Goal: Task Accomplishment & Management: Use online tool/utility

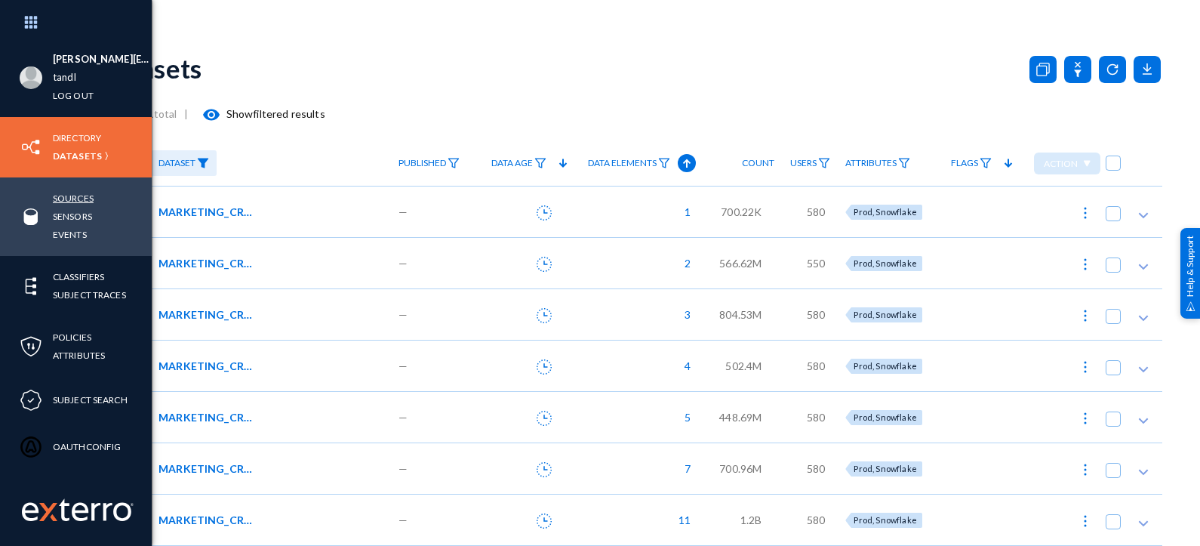
click at [77, 198] on link "Sources" at bounding box center [73, 197] width 41 height 17
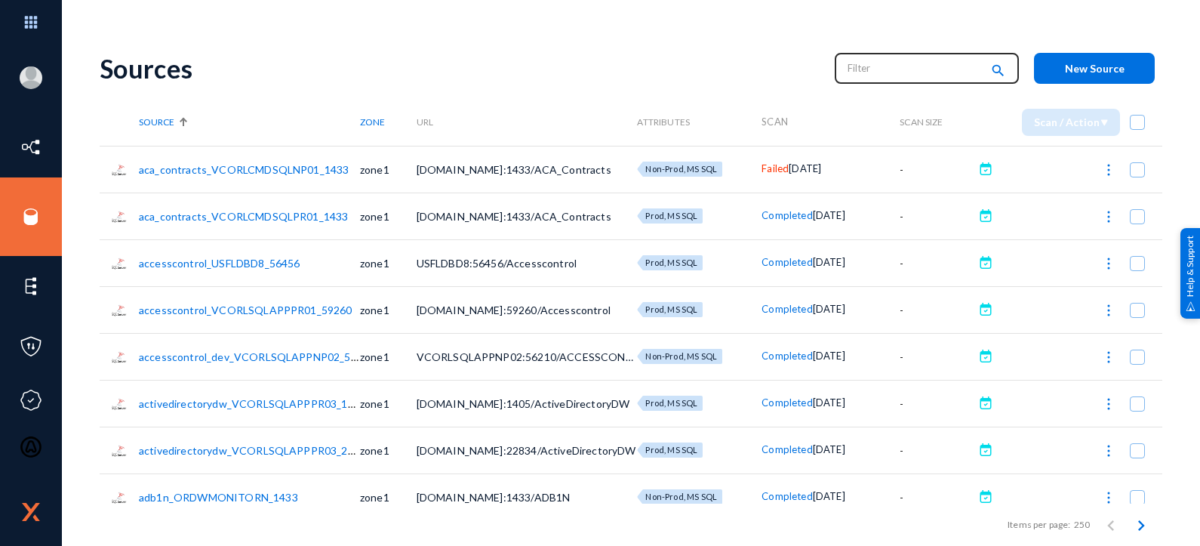
click at [870, 75] on input "text" at bounding box center [913, 68] width 133 height 23
type input "Failed"
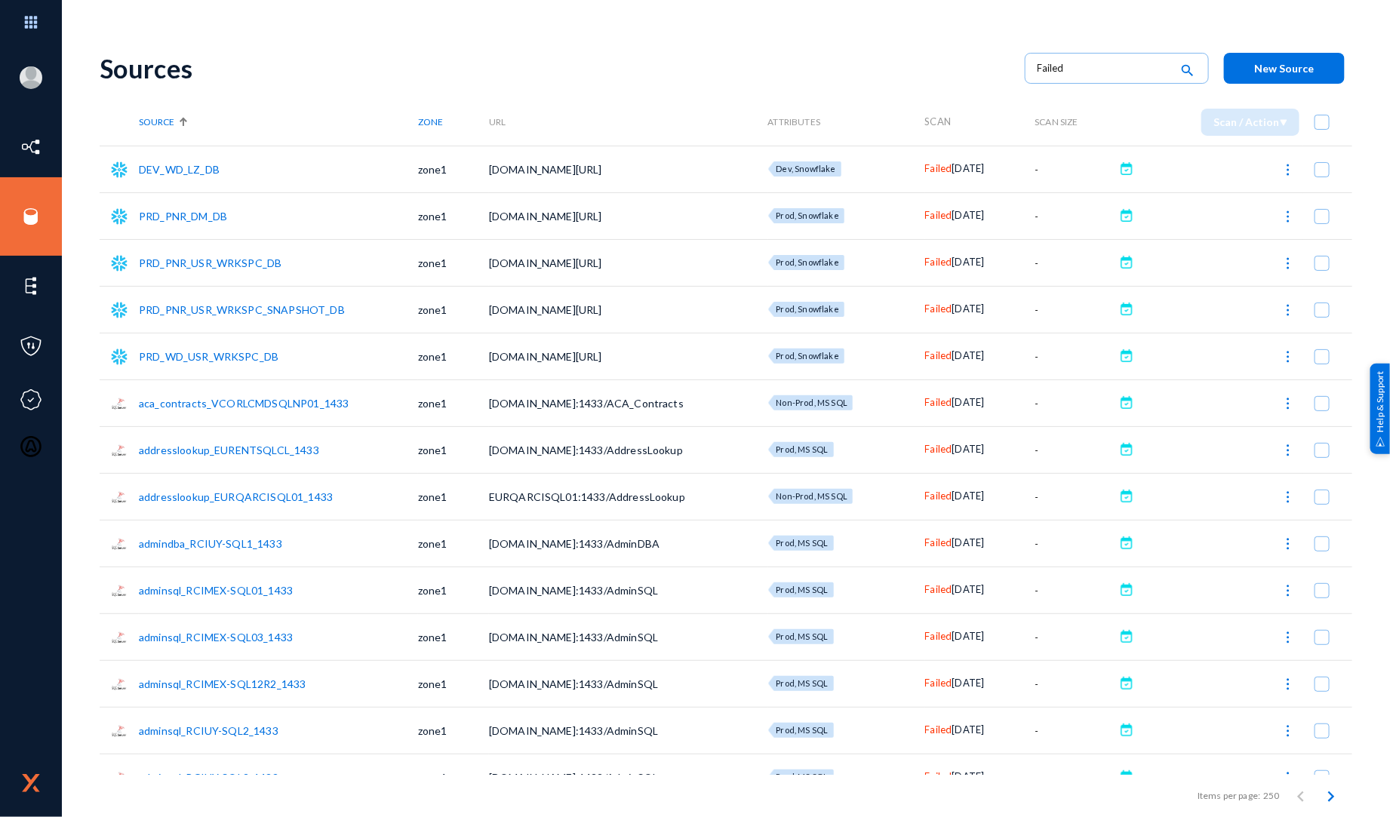
click at [1068, 312] on td "-" at bounding box center [1075, 309] width 80 height 47
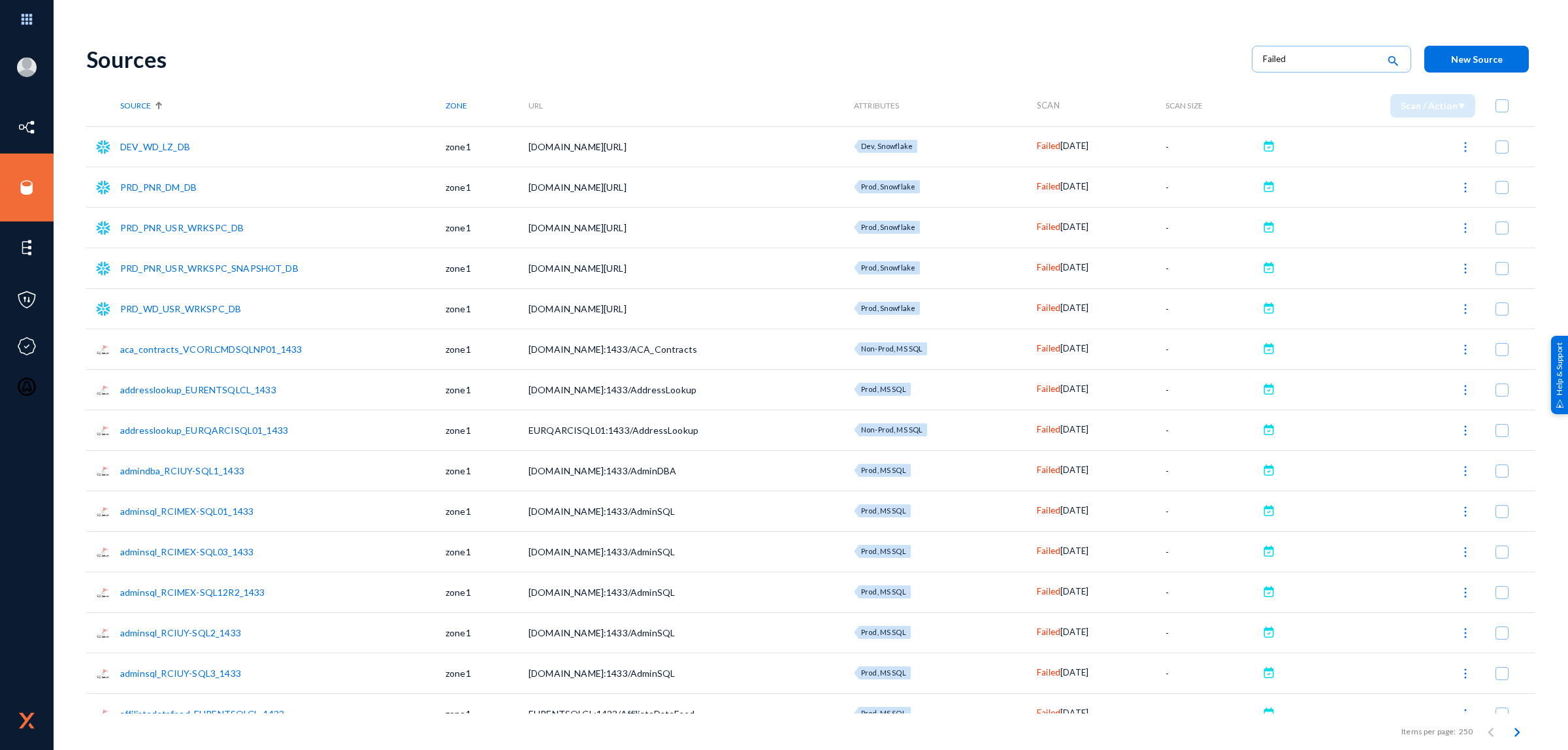
scroll to position [824, 0]
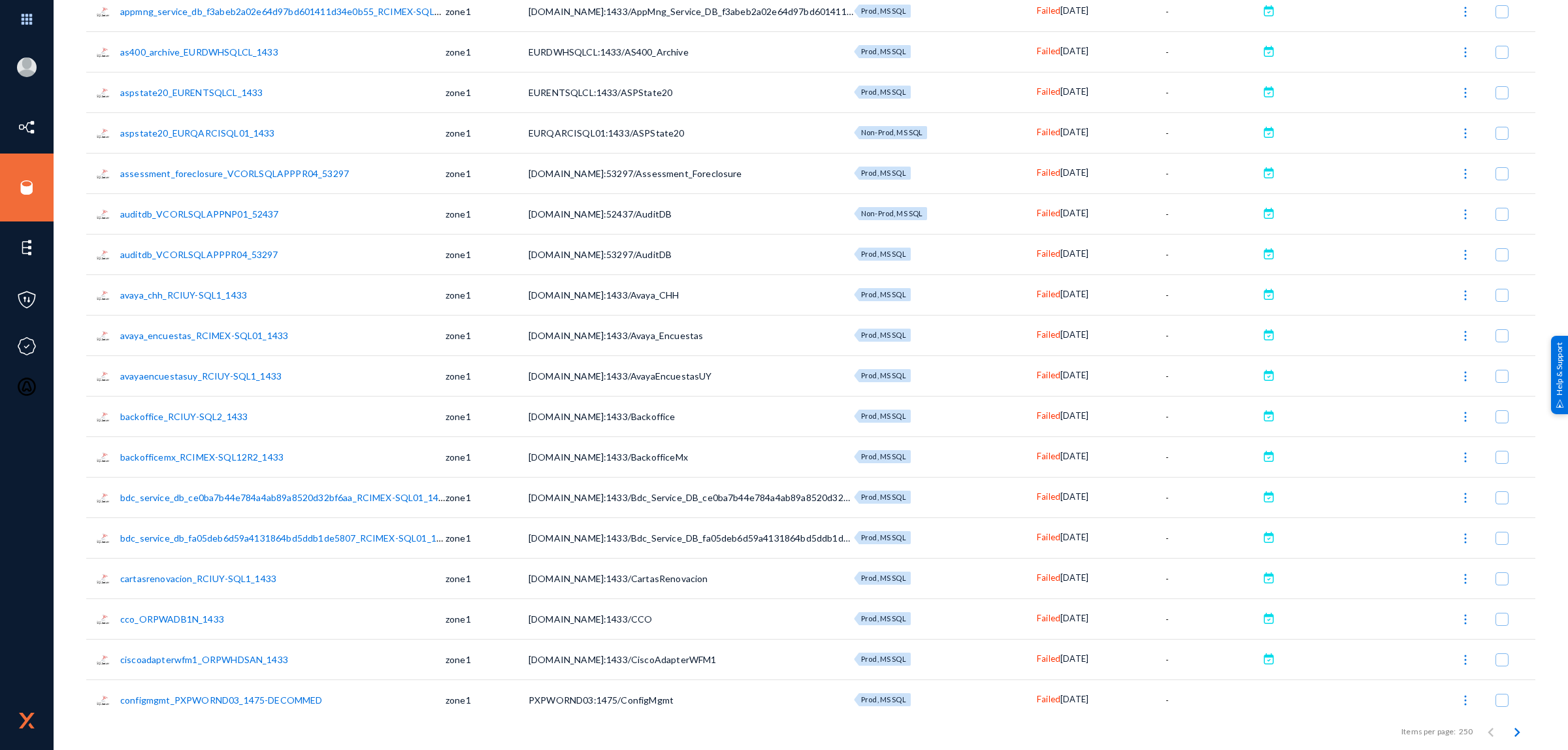
click at [1038, 378] on img at bounding box center [1465, 376] width 13 height 13
checkbox input "true"
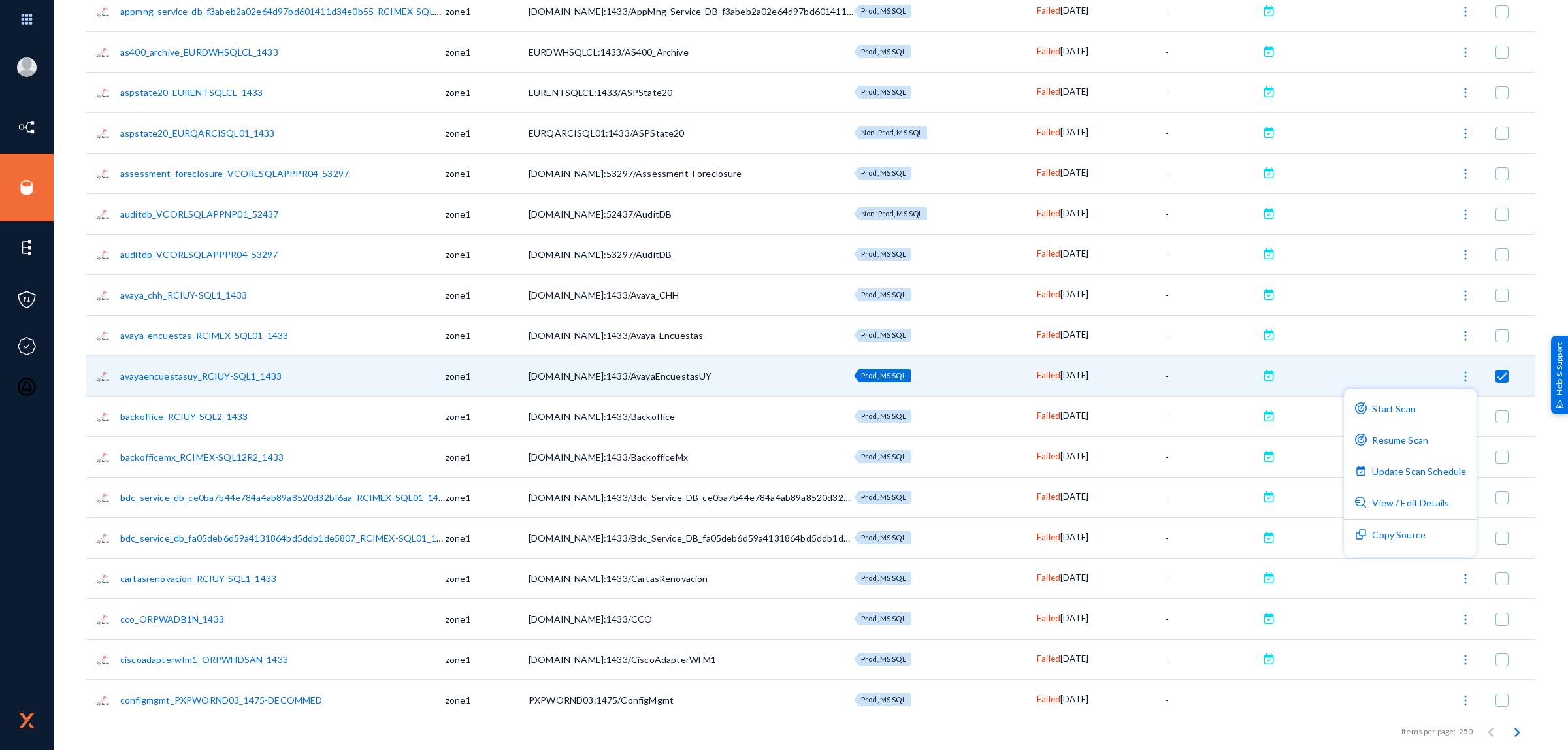
click at [1038, 305] on div at bounding box center [784, 375] width 1568 height 750
checkbox input "false"
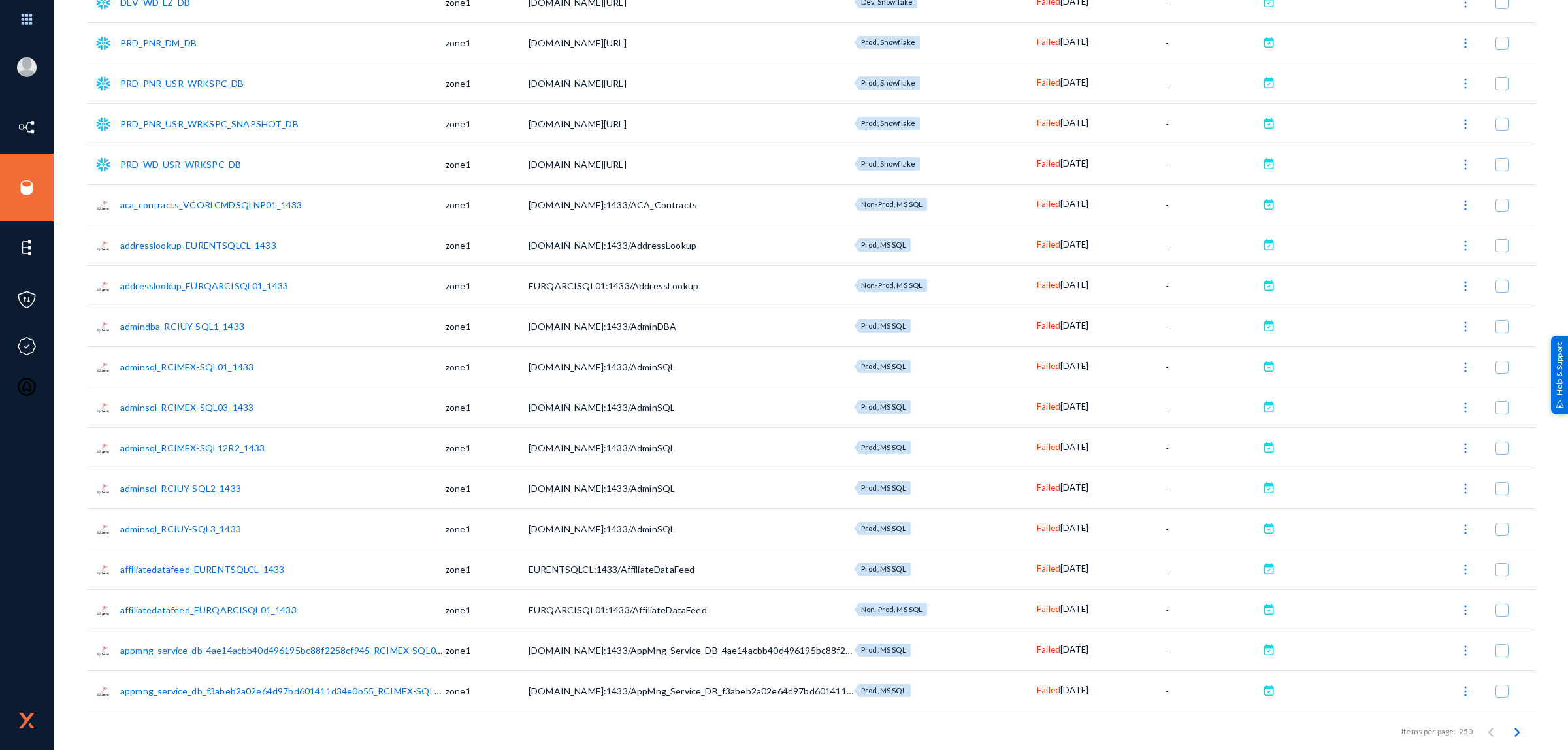
scroll to position [0, 0]
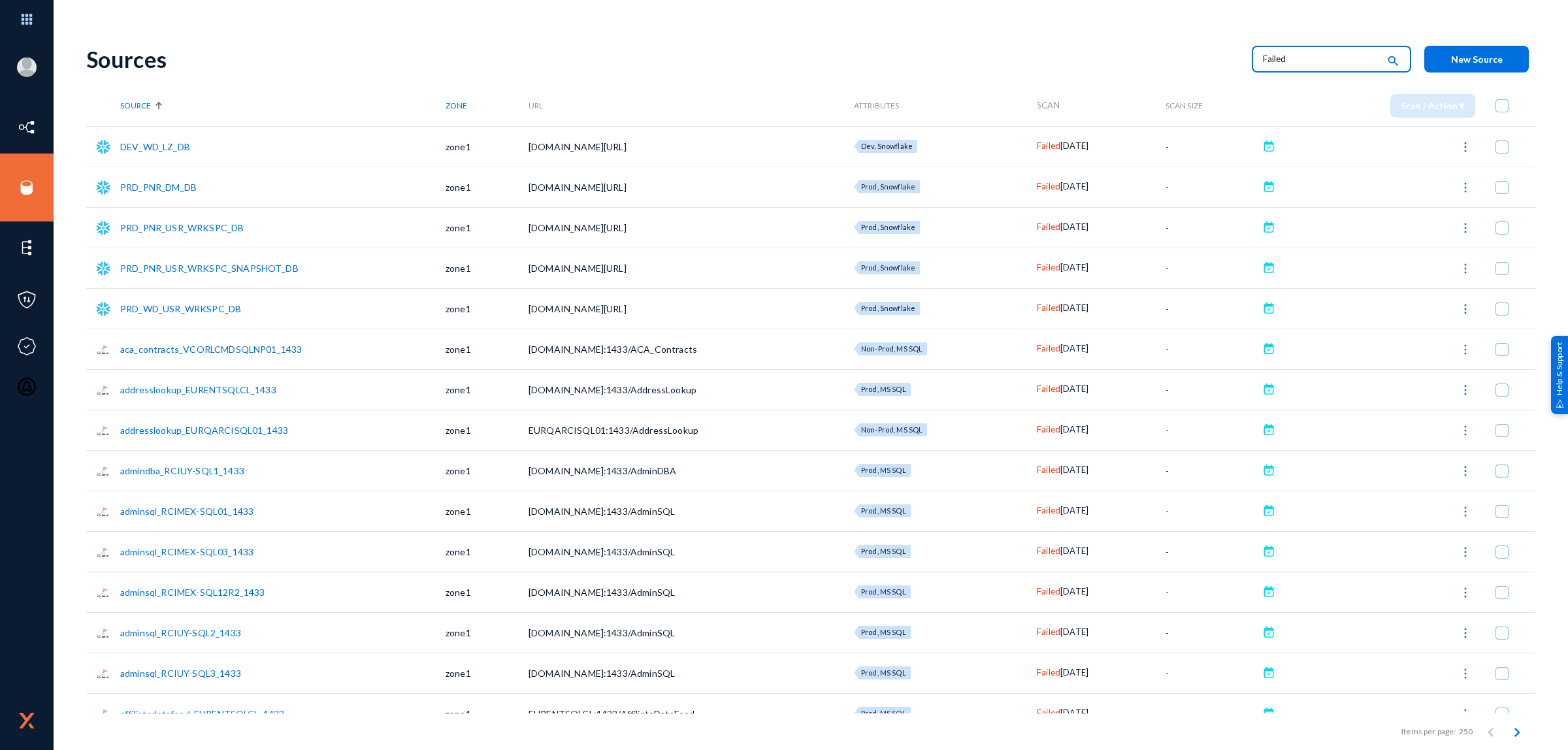
drag, startPoint x: 1313, startPoint y: 49, endPoint x: 1197, endPoint y: 55, distance: 116.2
click at [1038, 55] on div "Sources Failed search New Source" at bounding box center [811, 59] width 1449 height 53
paste input "dvmtfpr"
type input "dvmtfprd"
click at [1038, 73] on div "Sources dvmtfprd search New Source" at bounding box center [811, 59] width 1449 height 53
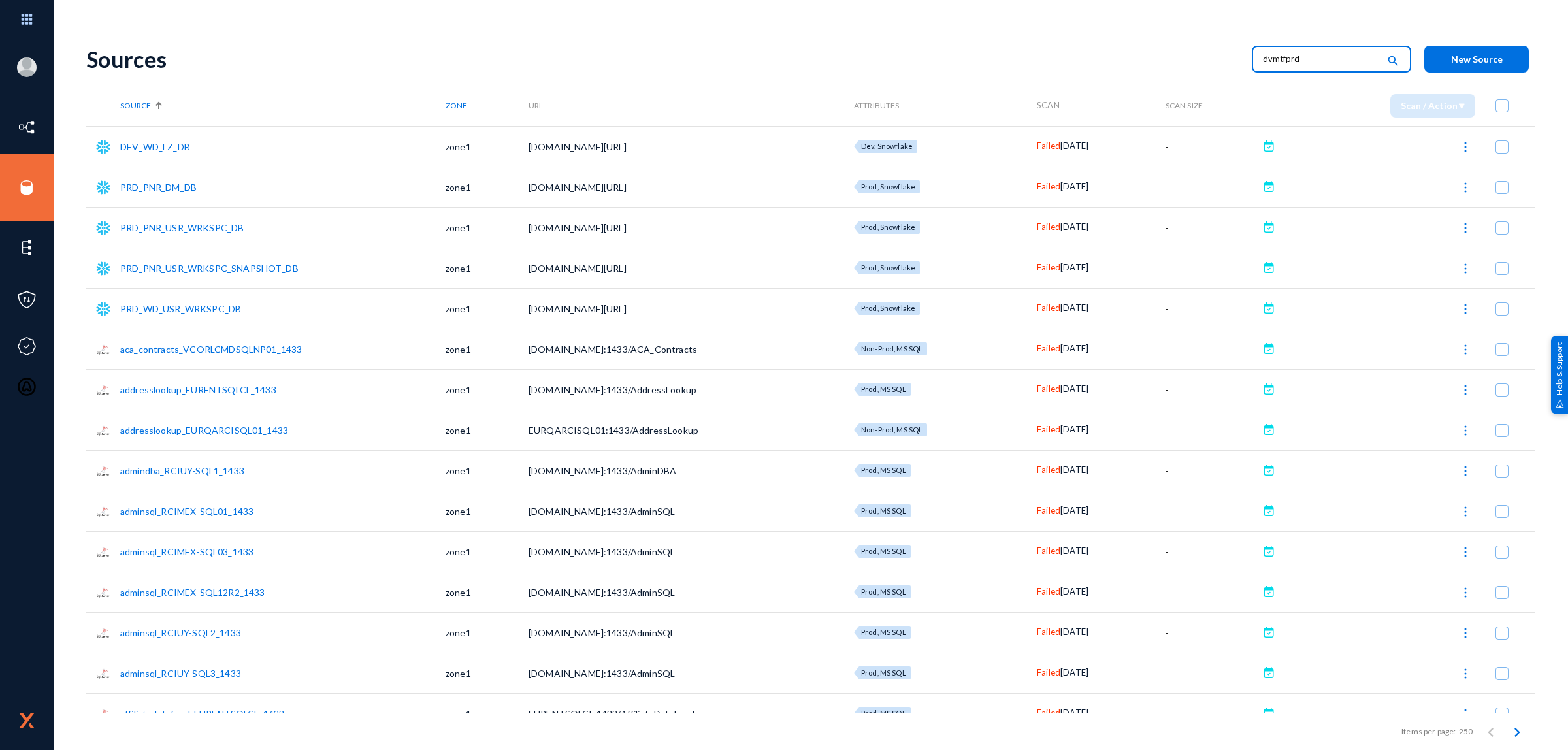
click at [1038, 55] on input "dvmtfprd" at bounding box center [1320, 59] width 115 height 20
drag, startPoint x: 1311, startPoint y: 60, endPoint x: 1201, endPoint y: 62, distance: 110.0
click at [1038, 62] on div "Sources dvmtfprd search New Source" at bounding box center [811, 59] width 1449 height 53
click at [1038, 84] on div "Sources search New Source" at bounding box center [811, 59] width 1449 height 53
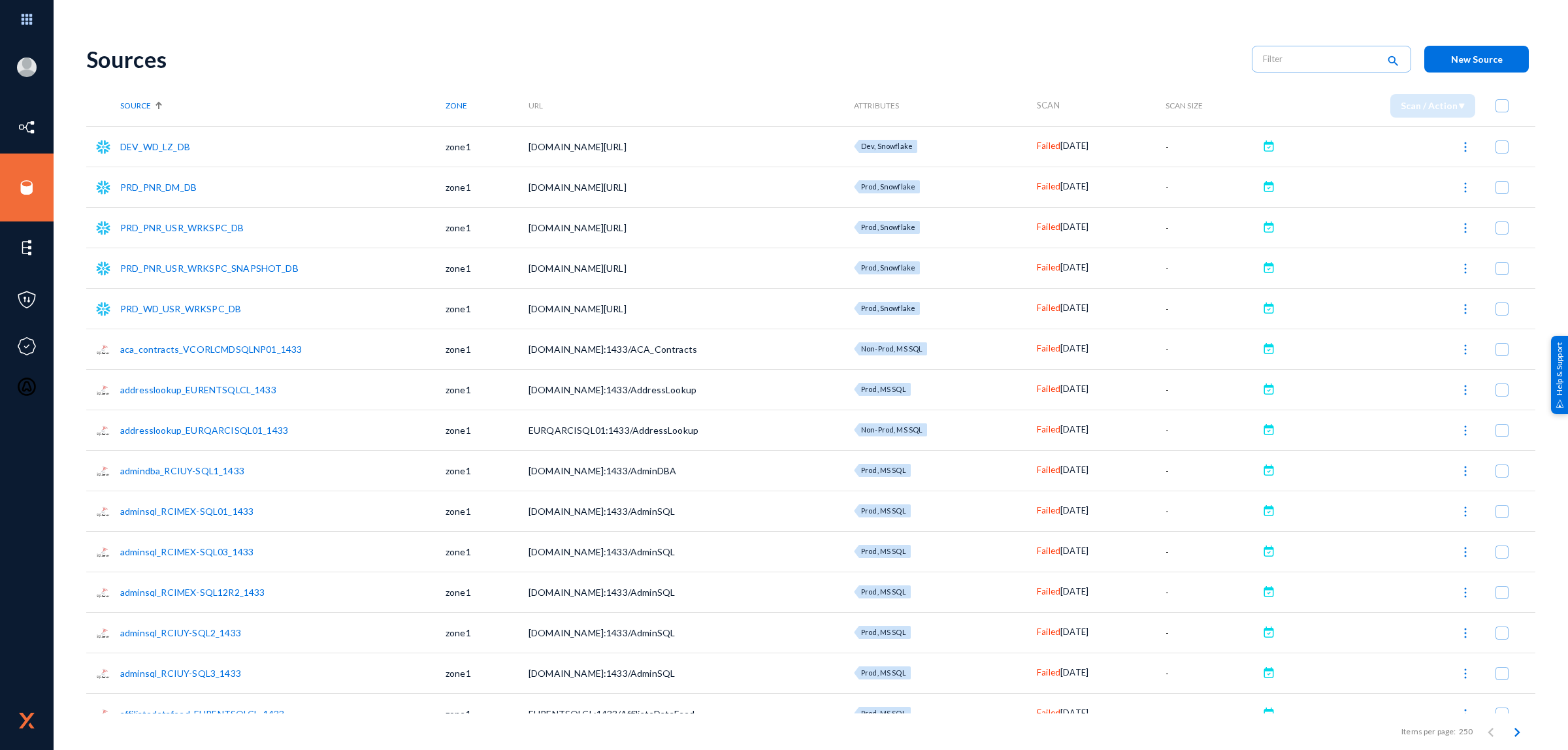
click at [1036, 105] on span "Scan" at bounding box center [1048, 105] width 23 height 10
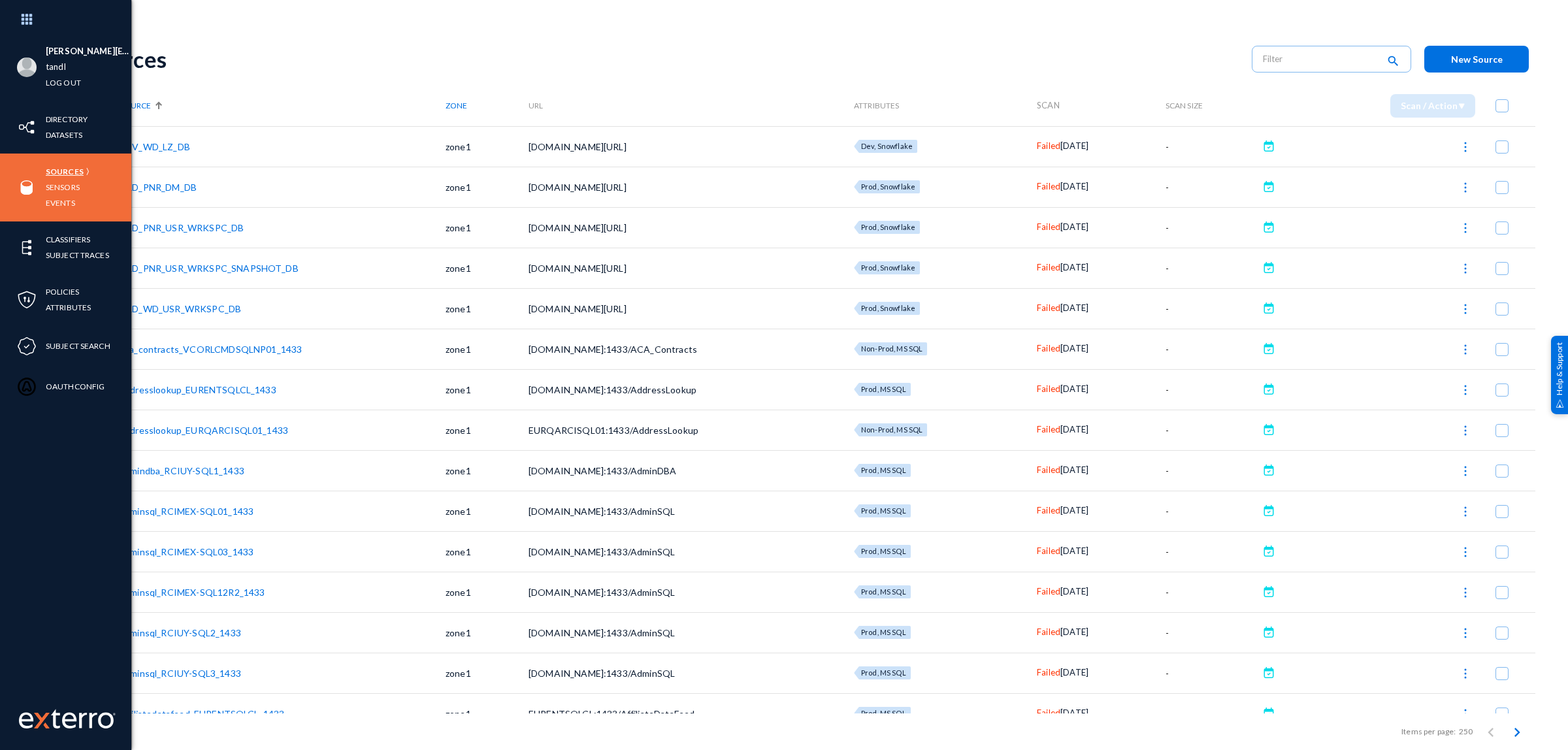
click at [76, 170] on link "Sources" at bounding box center [65, 171] width 38 height 15
click at [73, 171] on link "Sources" at bounding box center [65, 171] width 38 height 15
click at [59, 171] on link "Sources" at bounding box center [65, 171] width 38 height 15
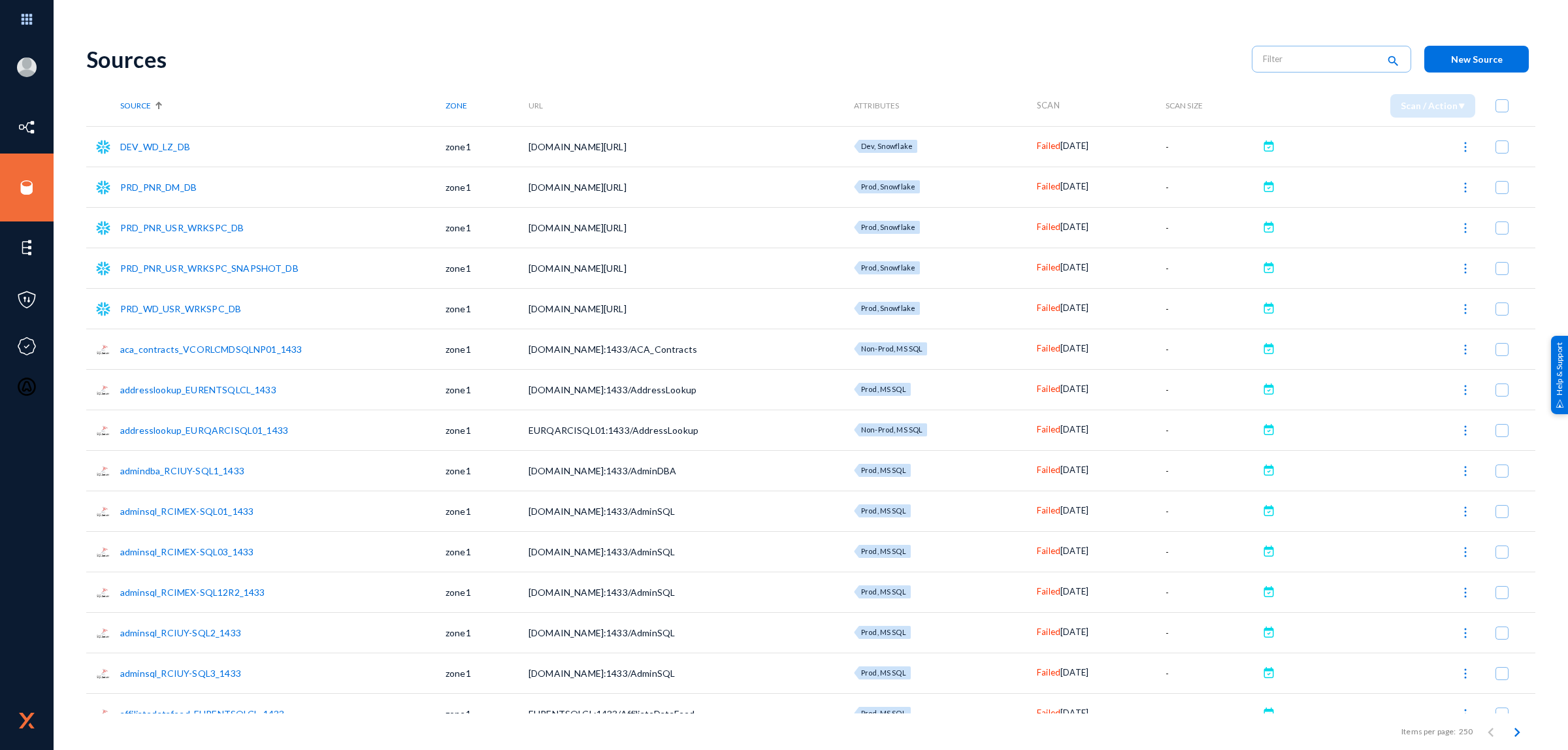
click at [763, 48] on div "Sources" at bounding box center [662, 59] width 1152 height 27
click at [698, 87] on th "URL" at bounding box center [691, 106] width 326 height 41
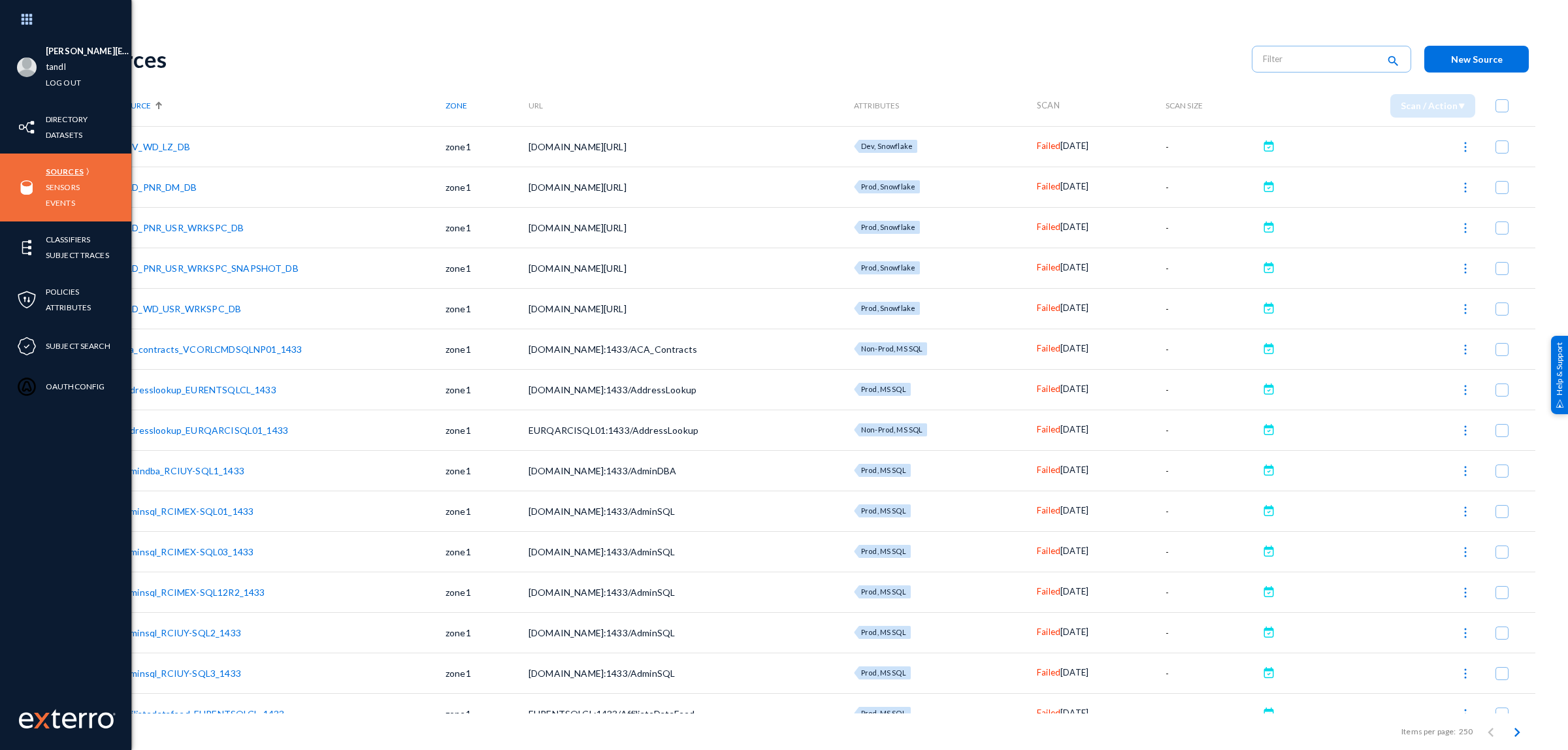
click at [75, 171] on link "Sources" at bounding box center [65, 171] width 38 height 15
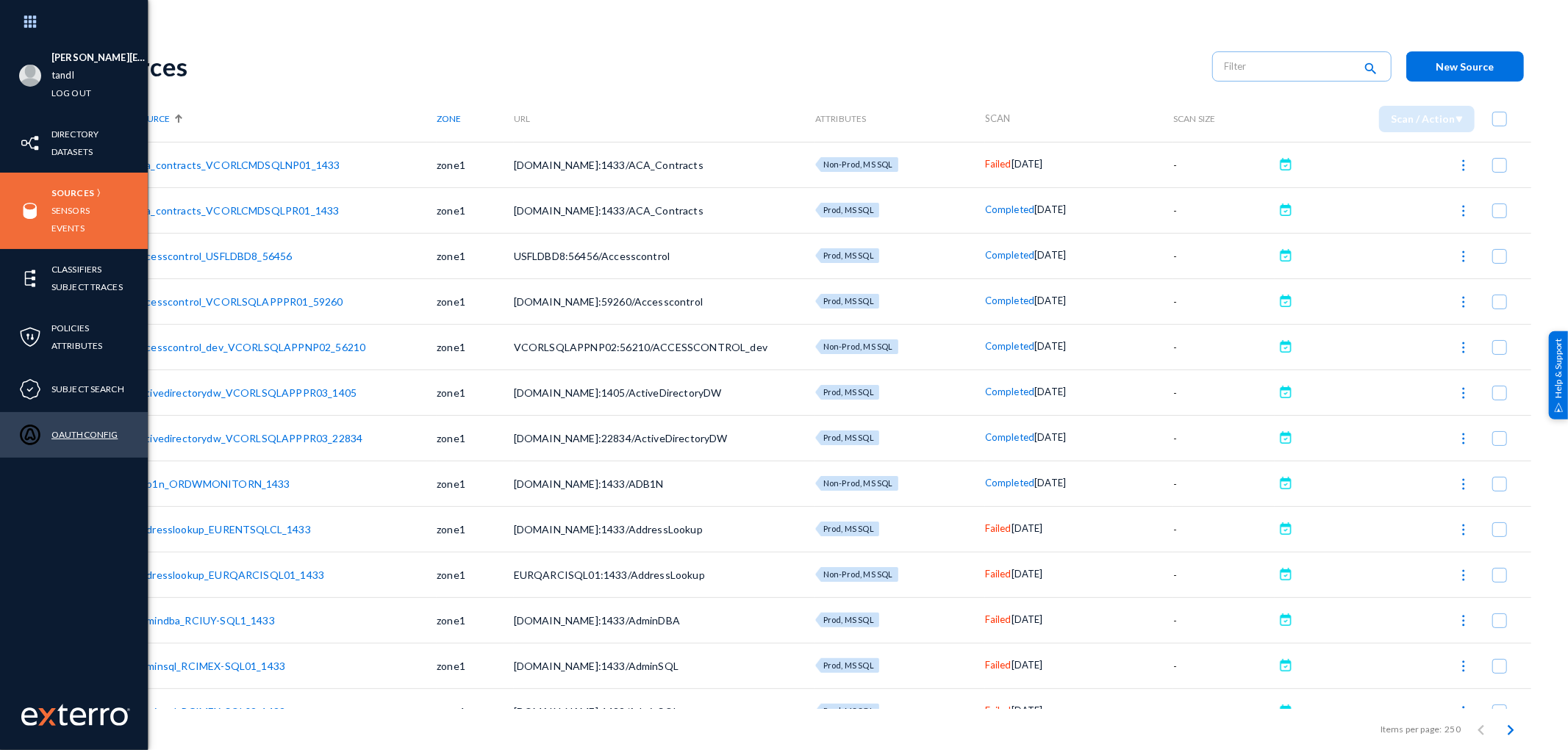
click at [86, 435] on link "OAuthConfig" at bounding box center [85, 434] width 66 height 17
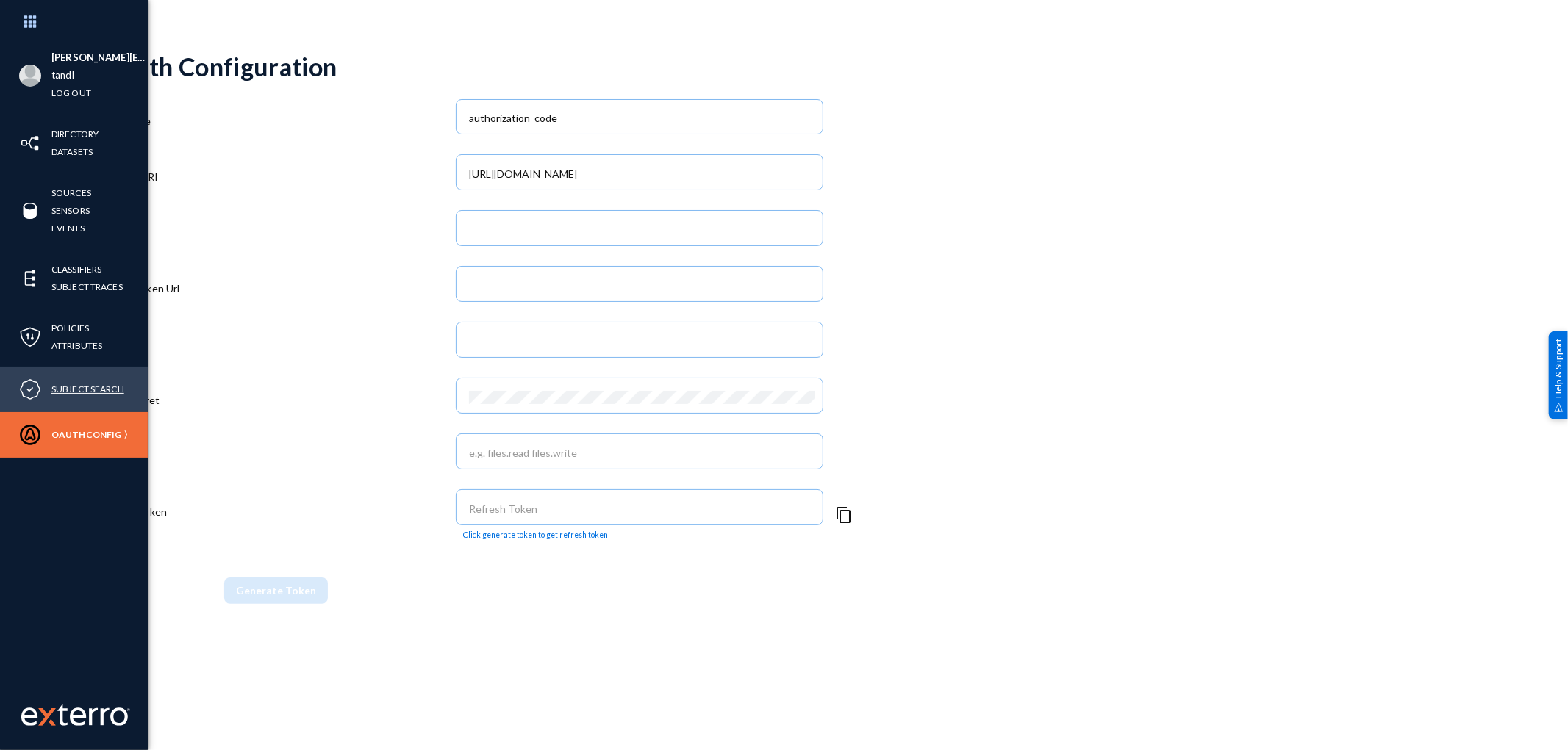
click at [87, 383] on link "Subject Search" at bounding box center [88, 389] width 73 height 17
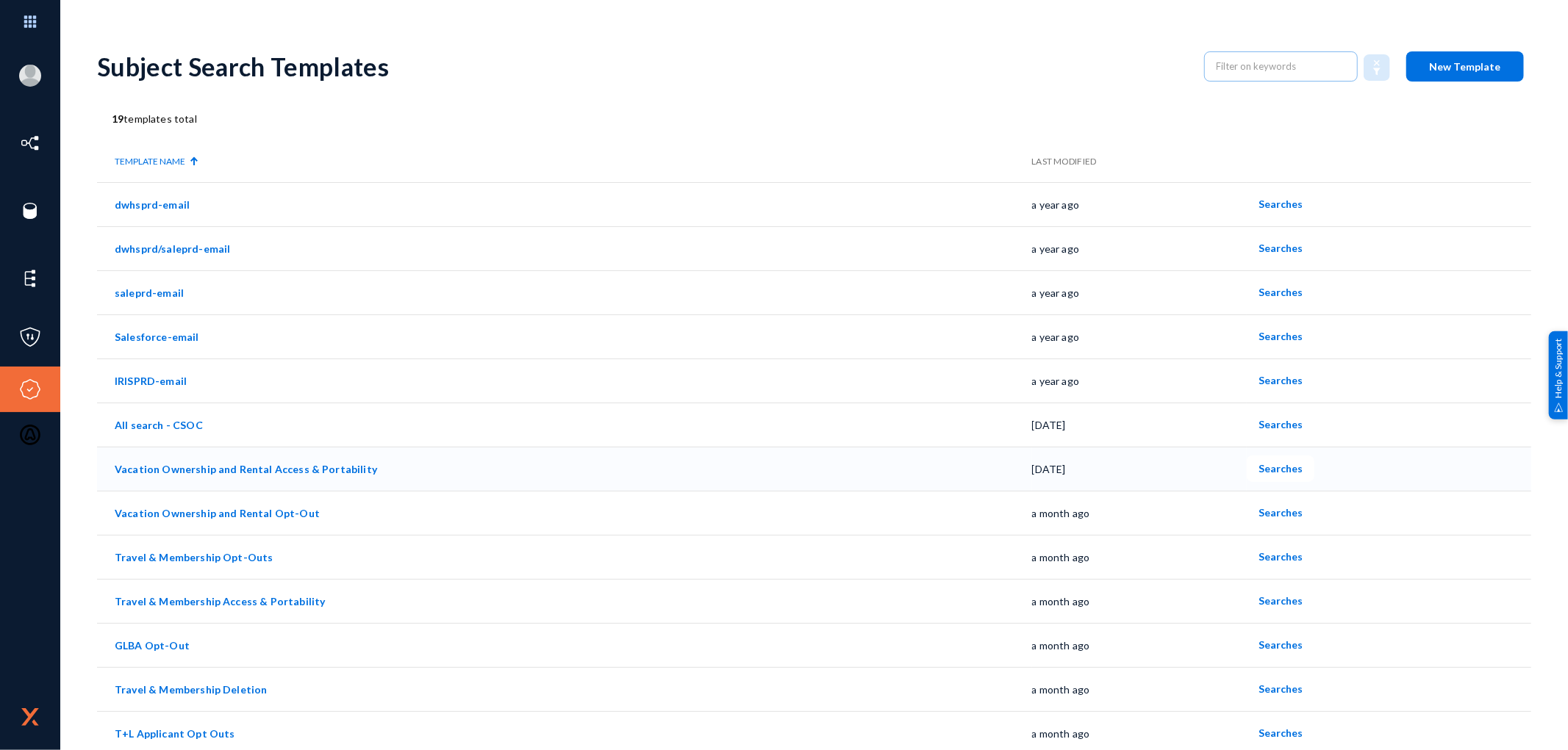
click at [1260, 467] on span "Searches" at bounding box center [1281, 469] width 44 height 13
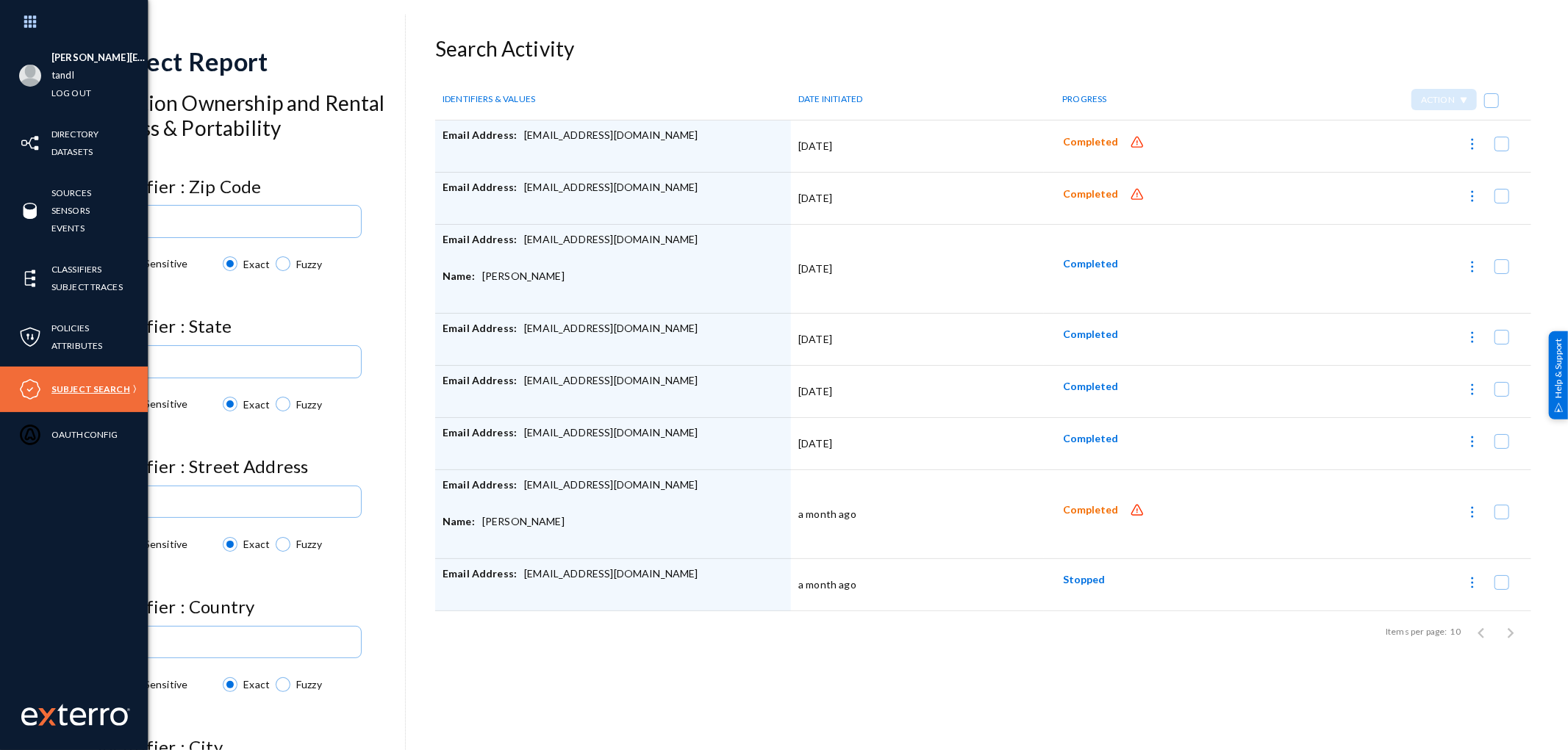
click at [84, 391] on link "Subject Search" at bounding box center [91, 389] width 79 height 17
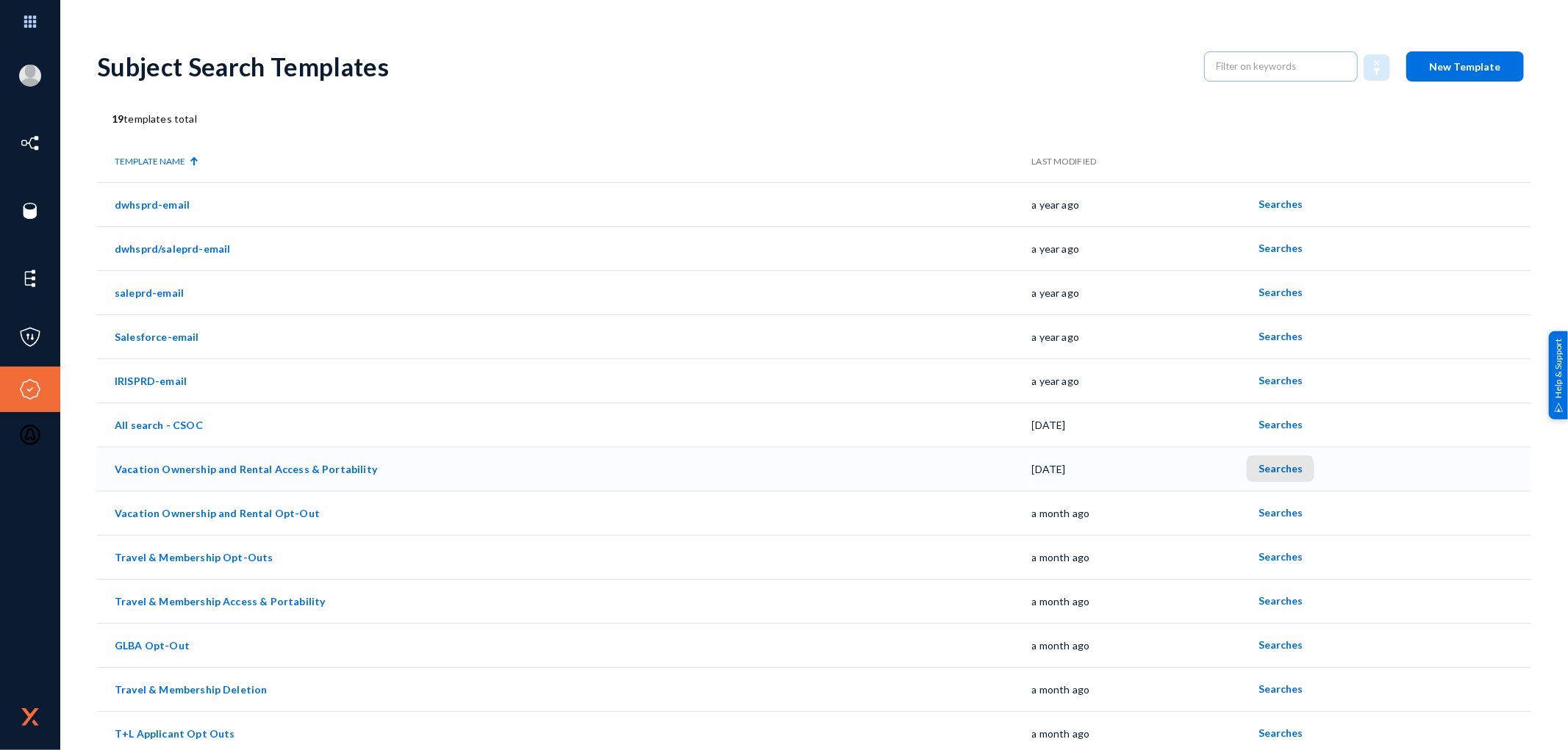
click at [1272, 471] on span "Searches" at bounding box center [1281, 469] width 44 height 13
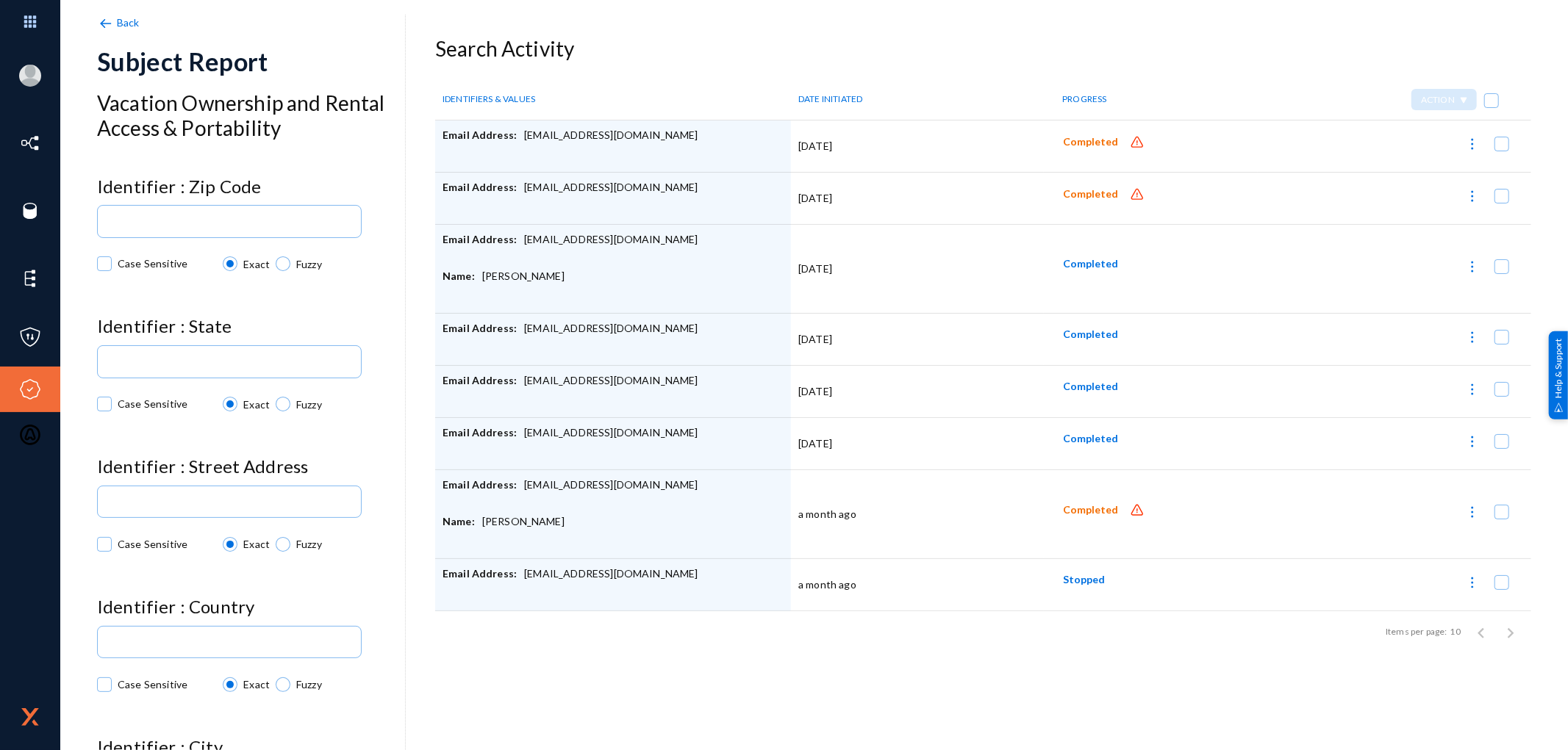
click at [1090, 143] on span "Completed" at bounding box center [1090, 142] width 56 height 13
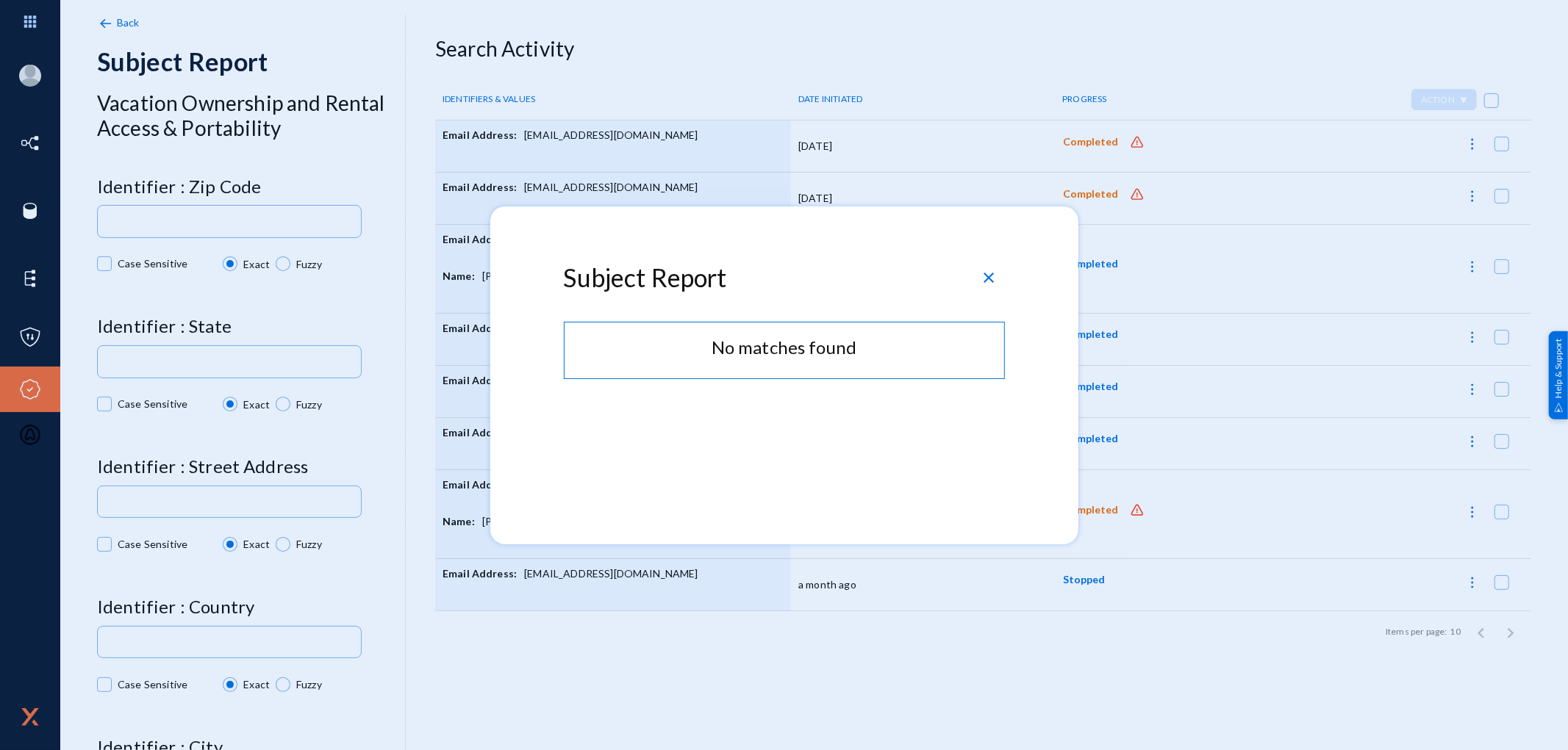
click at [987, 280] on span "close" at bounding box center [990, 278] width 18 height 18
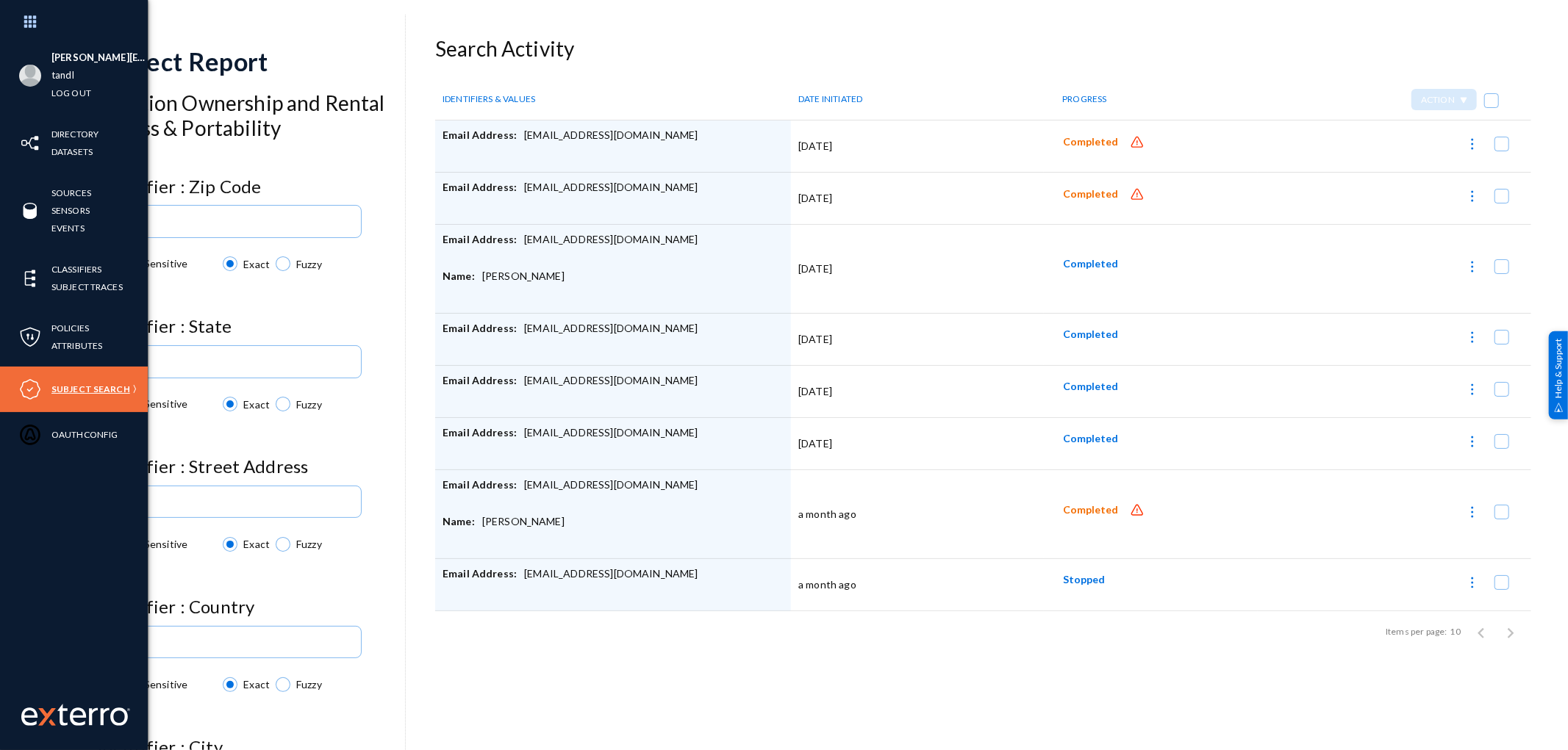
click at [72, 391] on link "Subject Search" at bounding box center [91, 389] width 79 height 17
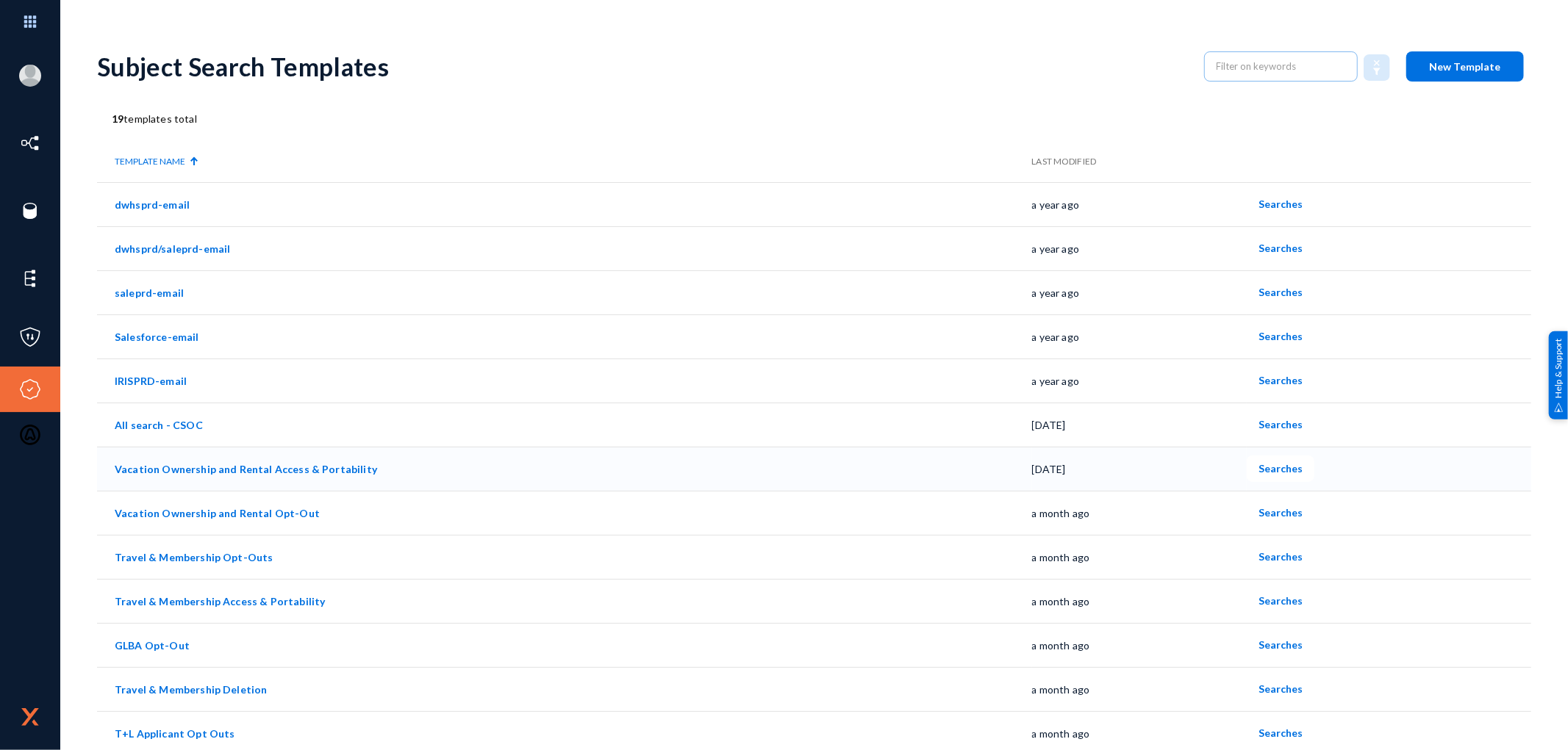
click at [261, 464] on link "Vacation Ownership and Rental Access & Portability" at bounding box center [246, 469] width 262 height 13
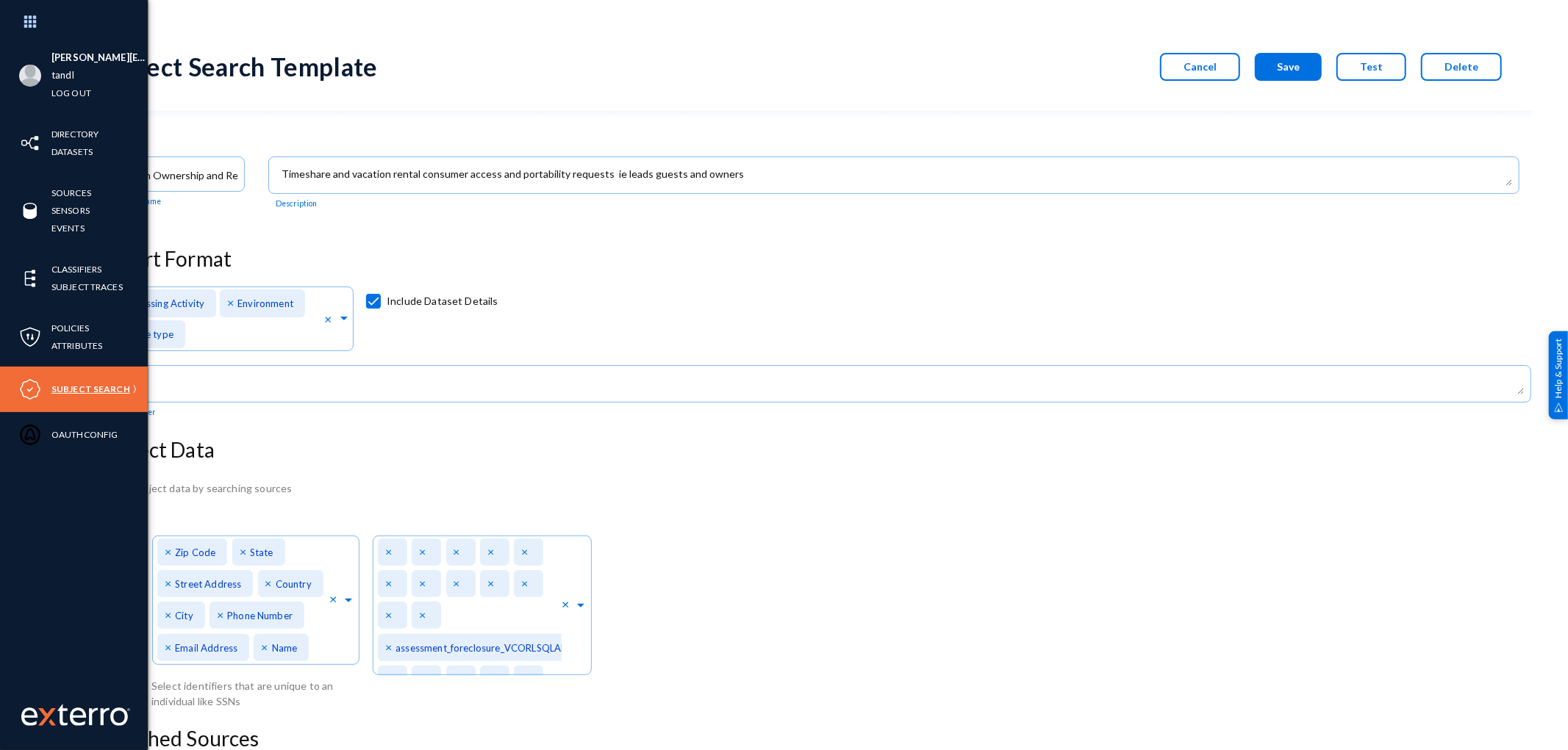
click at [78, 392] on link "Subject Search" at bounding box center [91, 389] width 79 height 17
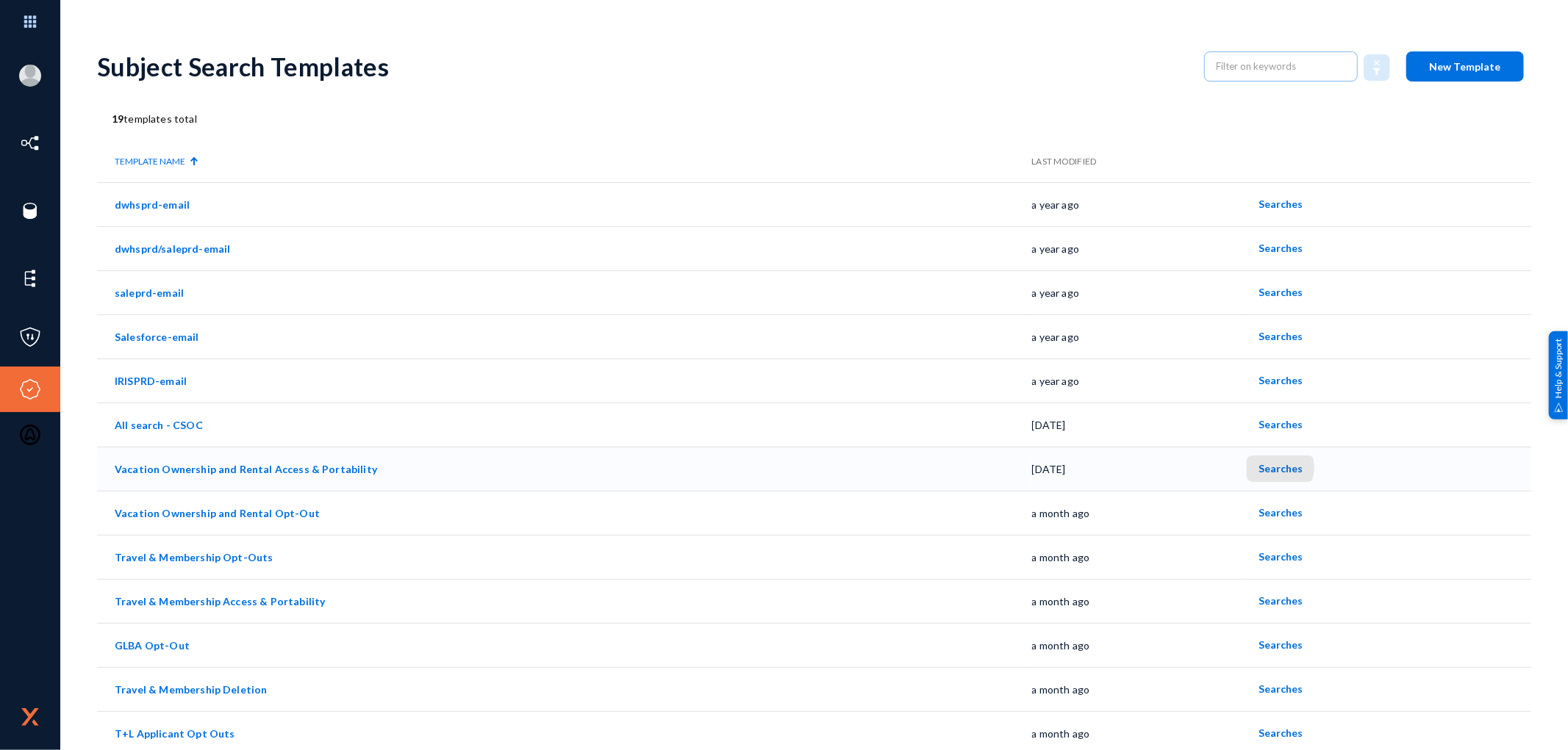
click at [1265, 468] on span "Searches" at bounding box center [1281, 469] width 44 height 13
